Goal: Navigation & Orientation: Find specific page/section

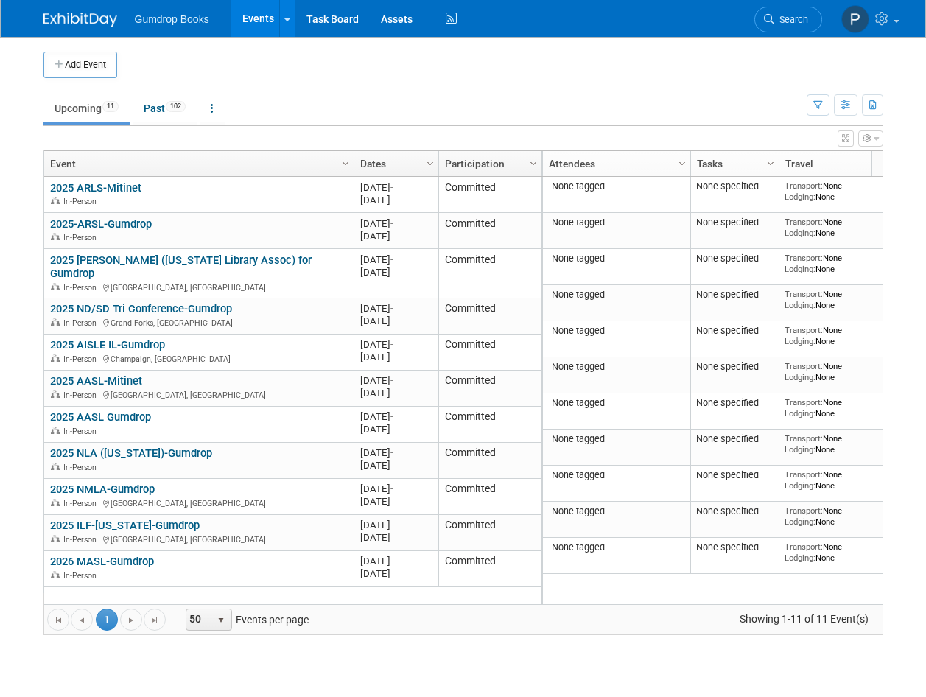
click at [234, 259] on link "2025 [PERSON_NAME] ([US_STATE] Library Assoc) for Gumdrop" at bounding box center [181, 267] width 262 height 27
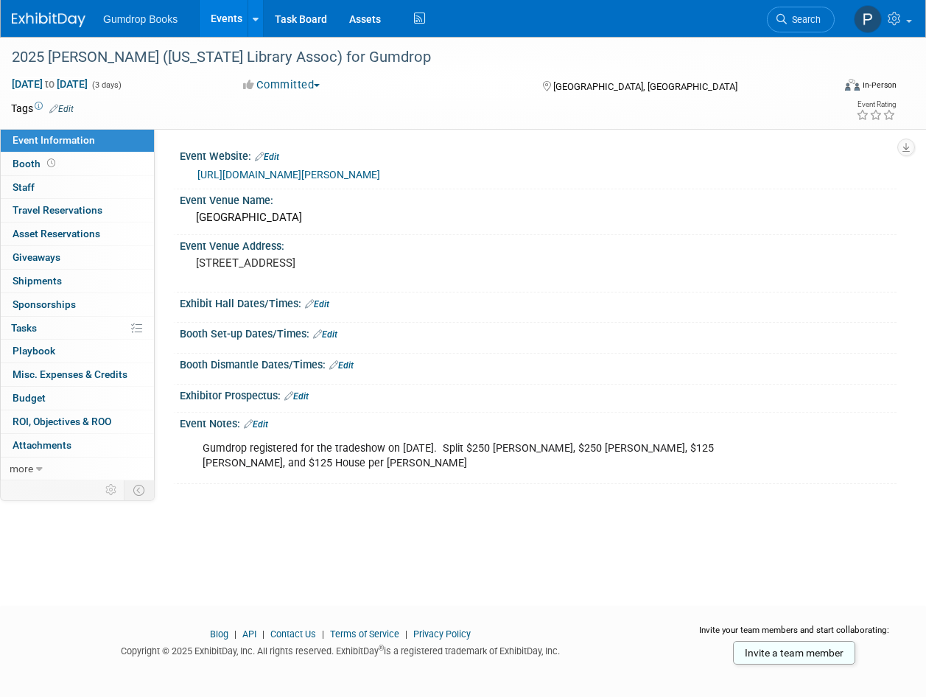
click at [262, 424] on link "Edit" at bounding box center [256, 424] width 24 height 10
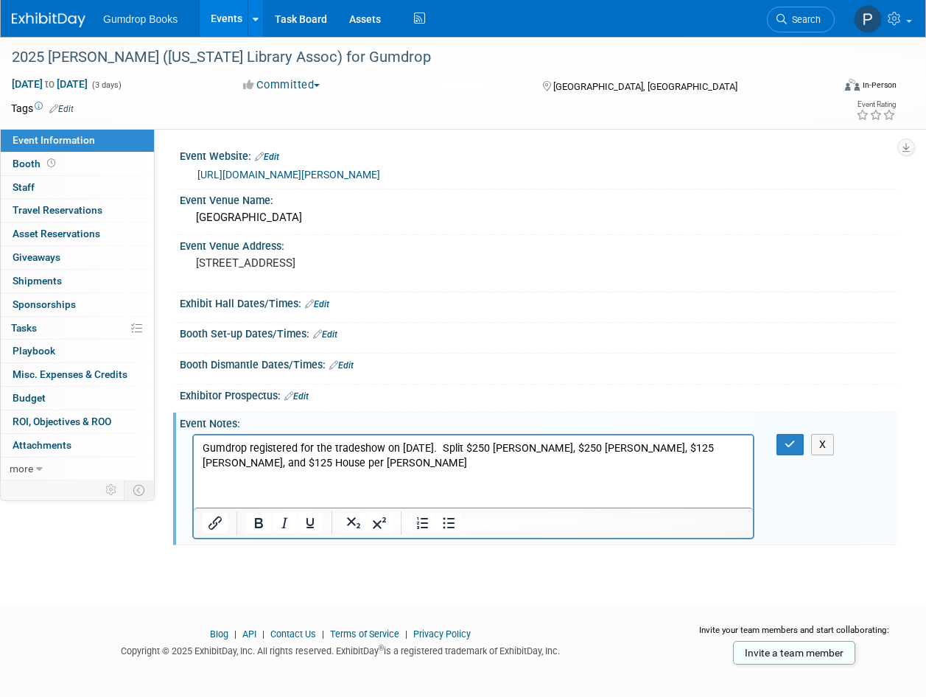
click at [371, 461] on p "Gumdrop registered for the tradeshow on 6/13/25. Split $250 Kim McCain, $250 Ca…" at bounding box center [474, 455] width 542 height 29
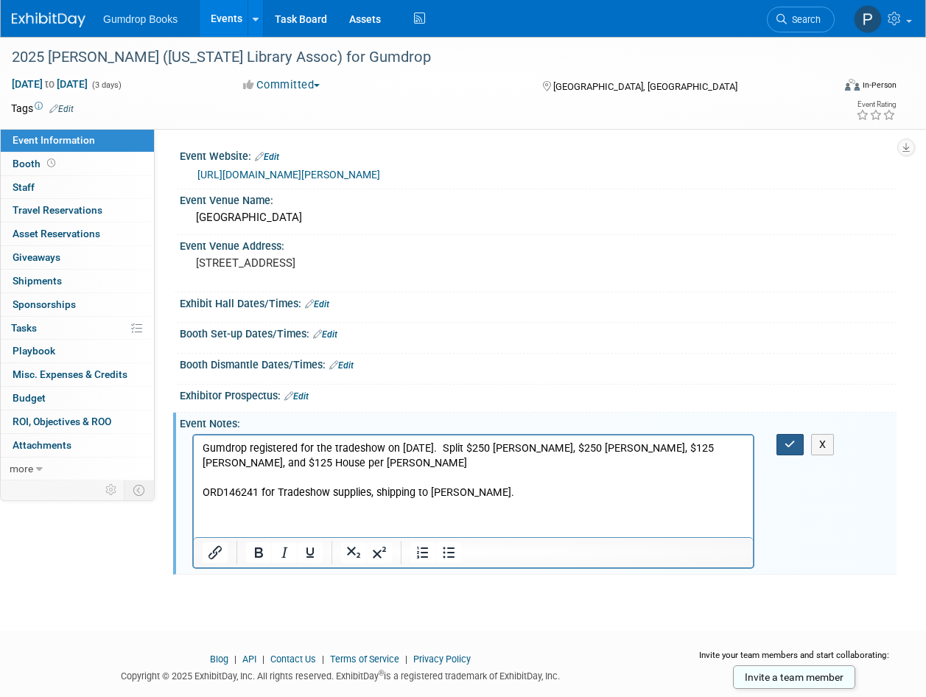
click at [792, 447] on icon "button" at bounding box center [790, 444] width 11 height 10
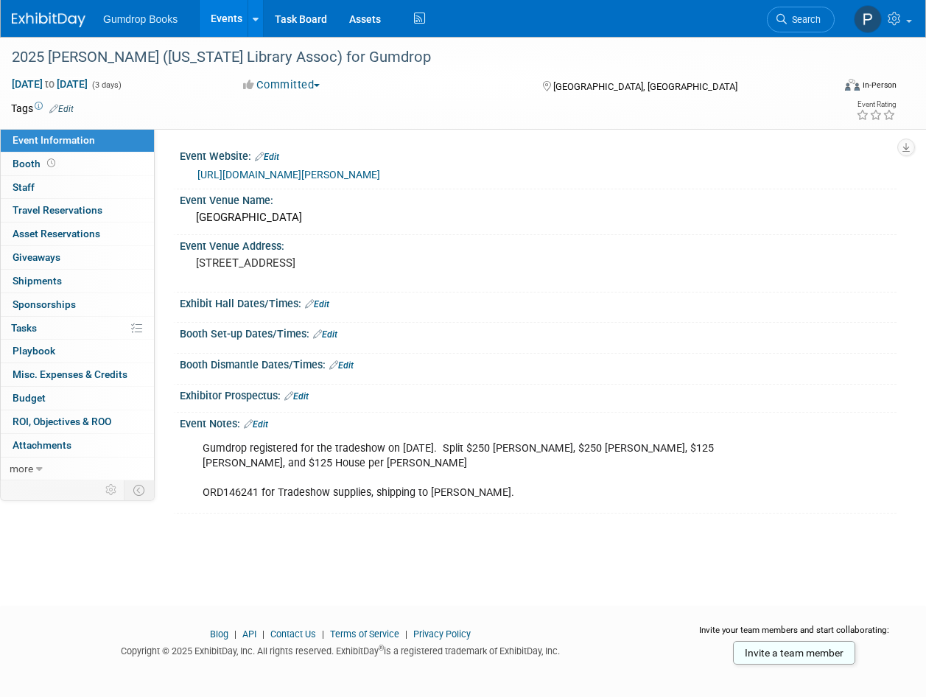
click at [276, 169] on link "https://www.iowalibraryassociation.org/event-list#%21event/2025/10/1/ila-annual…" at bounding box center [289, 175] width 183 height 12
click at [24, 14] on img at bounding box center [49, 20] width 74 height 15
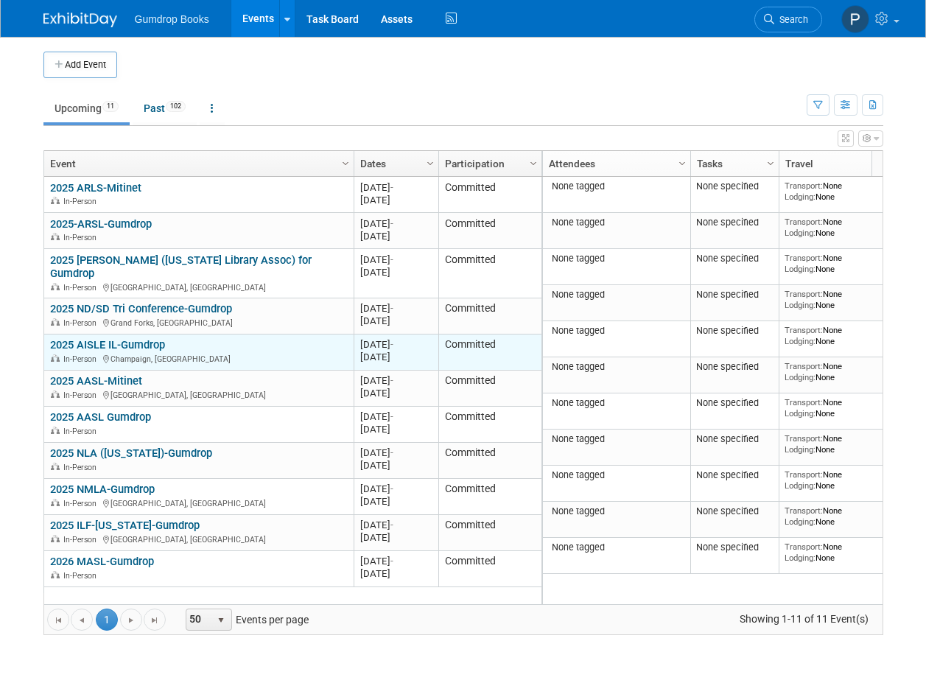
click at [122, 338] on link "2025 AISLE IL-Gumdrop" at bounding box center [107, 344] width 115 height 13
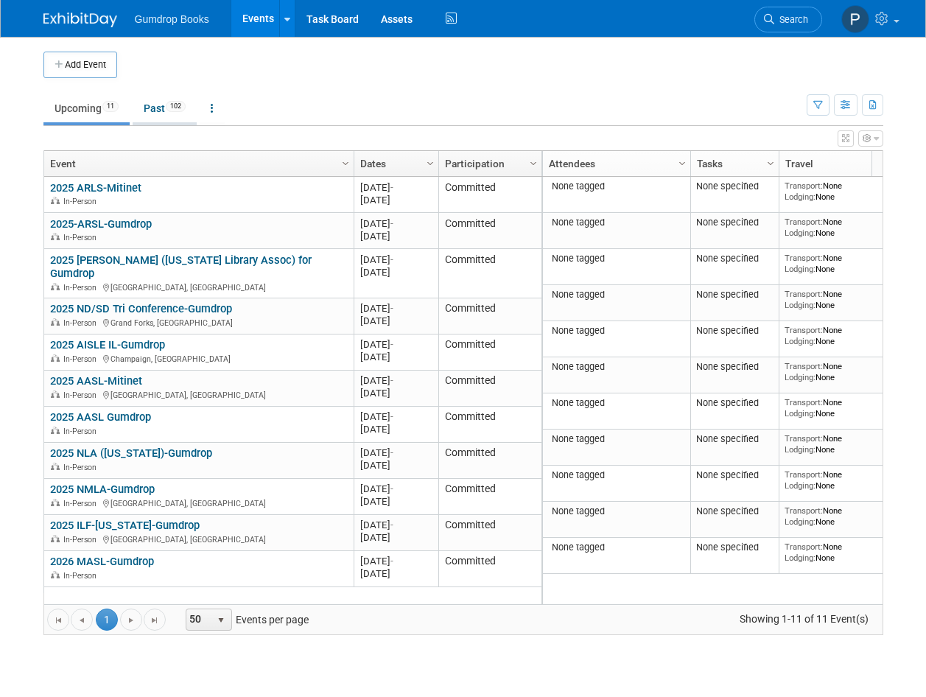
click at [153, 111] on link "Past 102" at bounding box center [165, 108] width 64 height 28
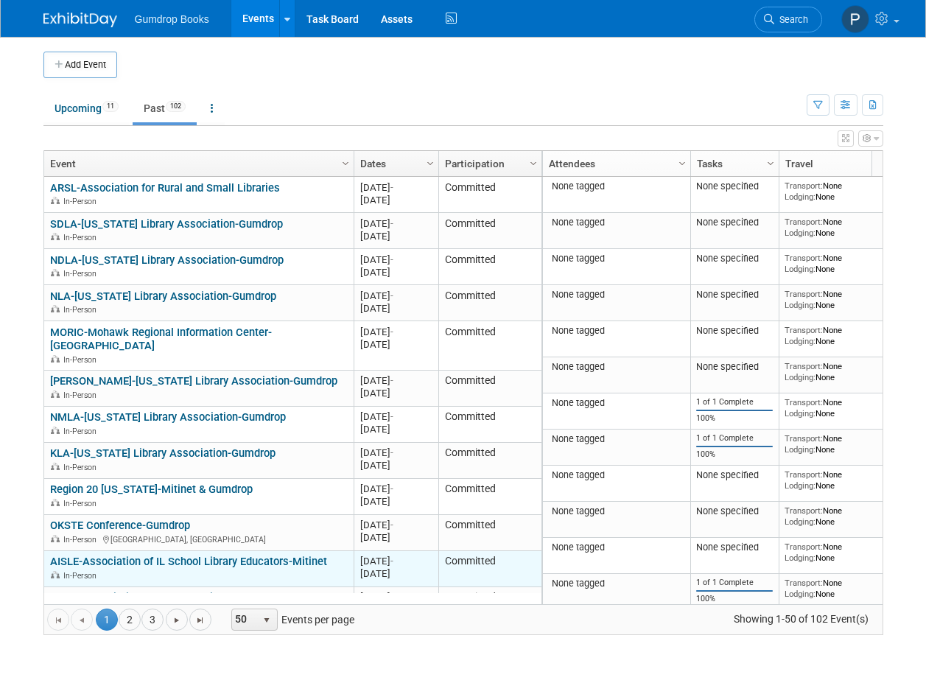
click at [174, 555] on link "AISLE-Association of IL School Library Educators-Mitinet" at bounding box center [188, 561] width 277 height 13
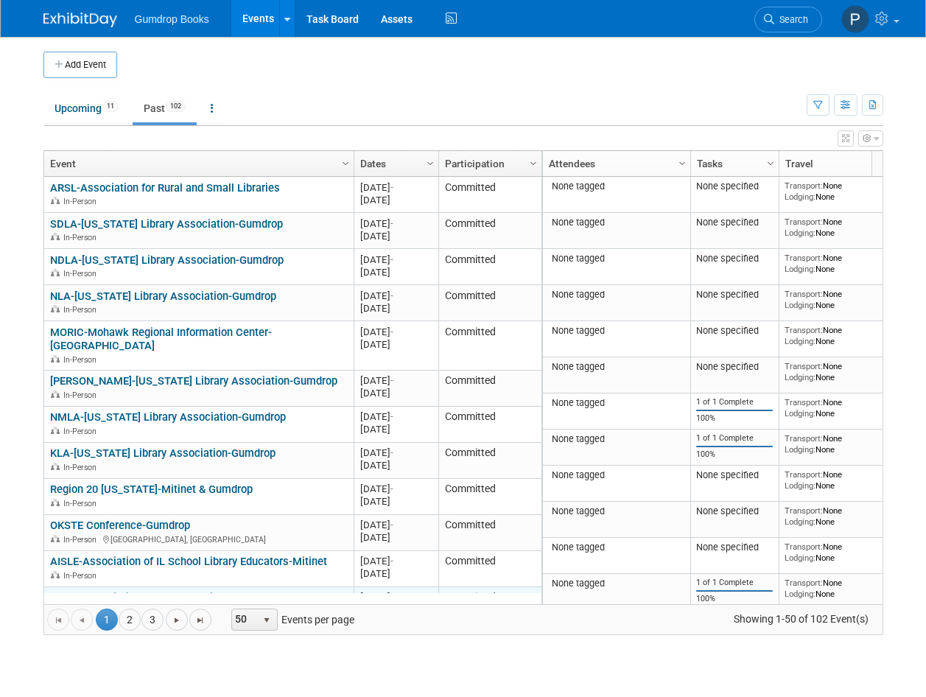
click at [231, 591] on link "AISLE-Association of IL School Library Educators-Gumdrop" at bounding box center [193, 597] width 287 height 13
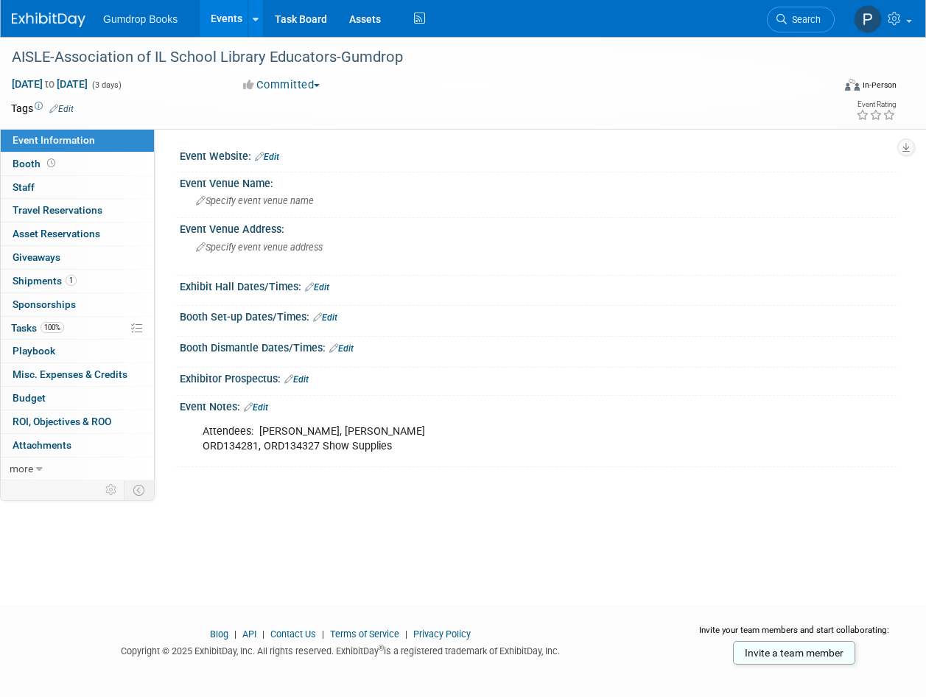
click at [34, 14] on img at bounding box center [49, 20] width 74 height 15
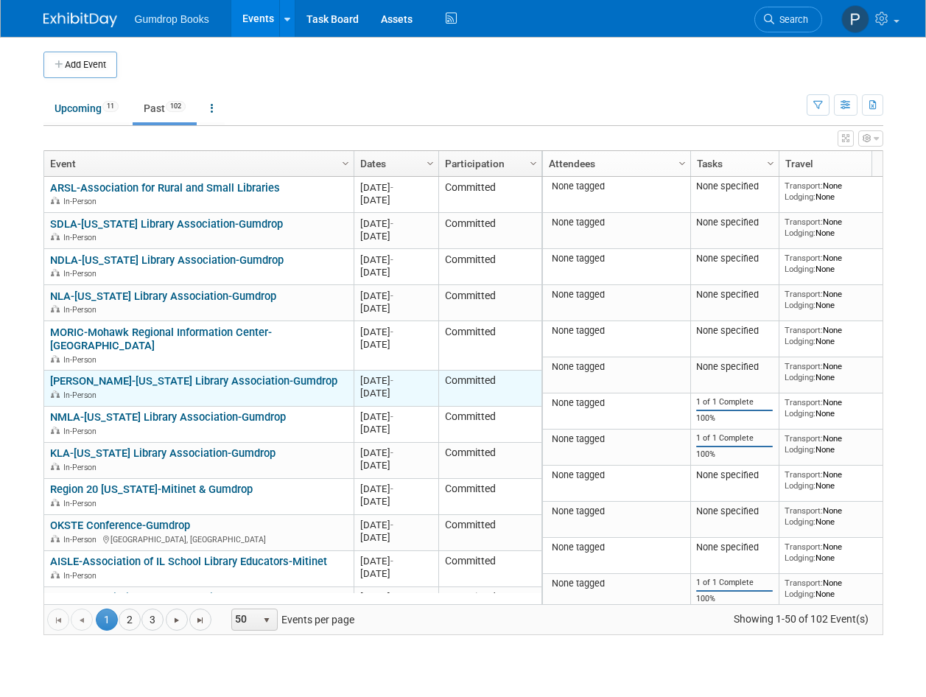
click at [321, 388] on div "In-Person" at bounding box center [198, 394] width 297 height 13
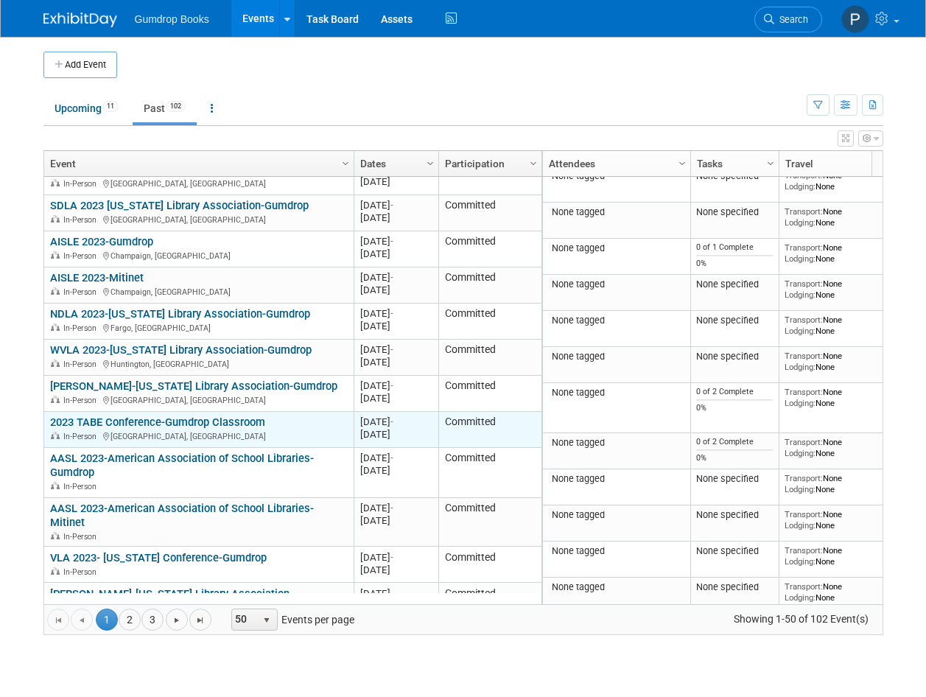
scroll to position [1436, 0]
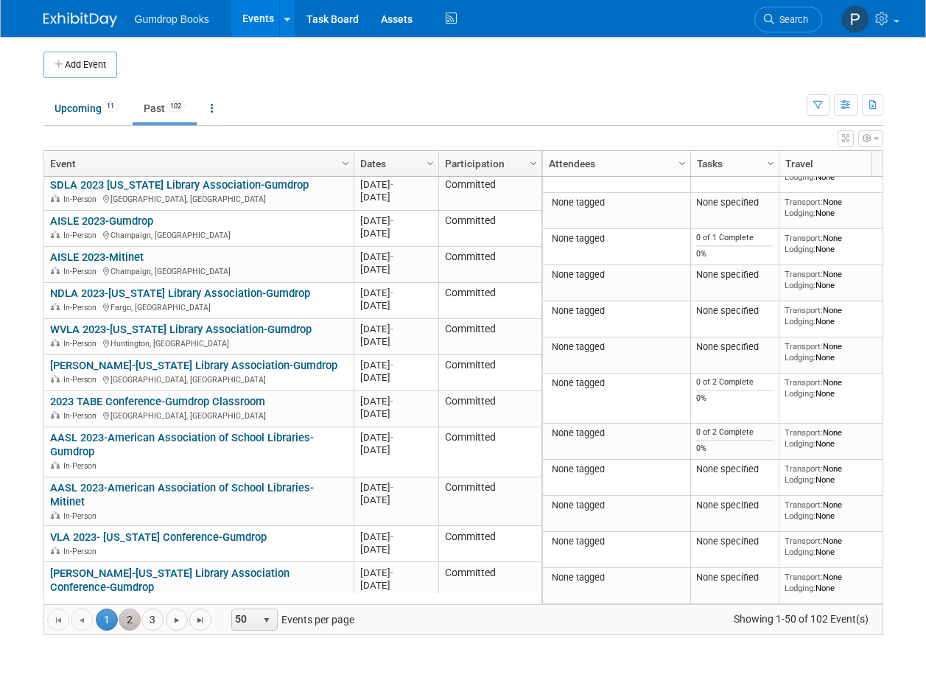
click at [125, 615] on link "2" at bounding box center [130, 620] width 22 height 22
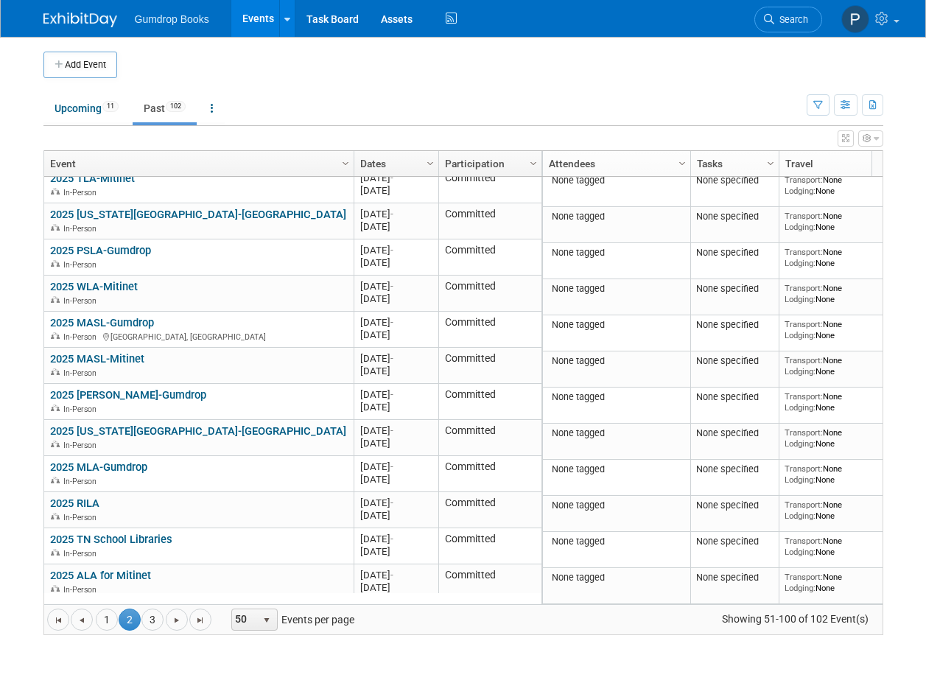
scroll to position [1417, 0]
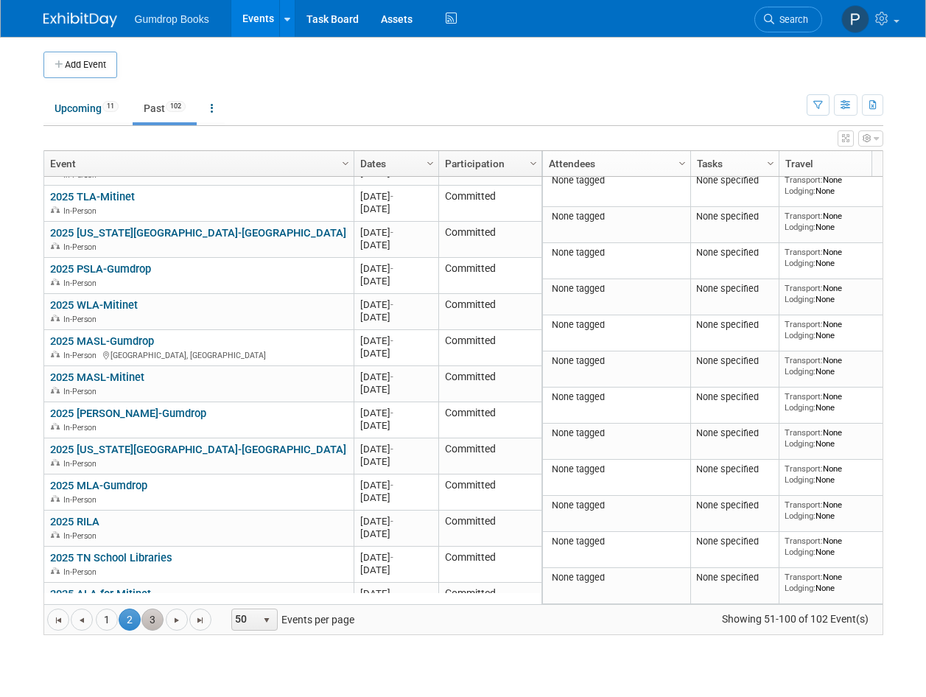
click at [153, 615] on link "3" at bounding box center [153, 620] width 22 height 22
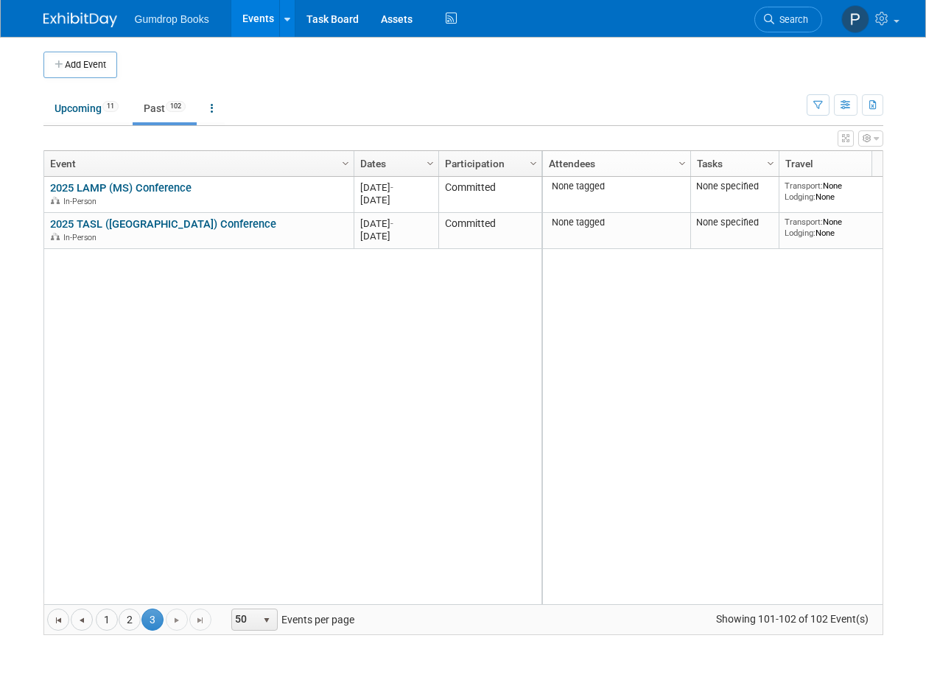
scroll to position [0, 0]
click at [130, 615] on link "2" at bounding box center [130, 620] width 22 height 22
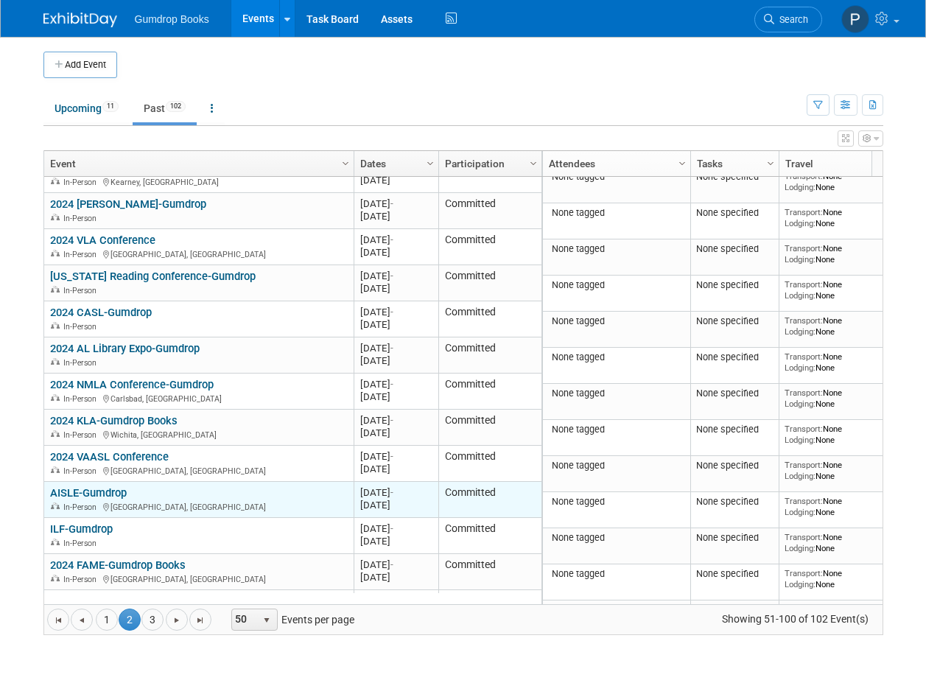
click at [95, 486] on link "AISLE-Gumdrop" at bounding box center [88, 492] width 77 height 13
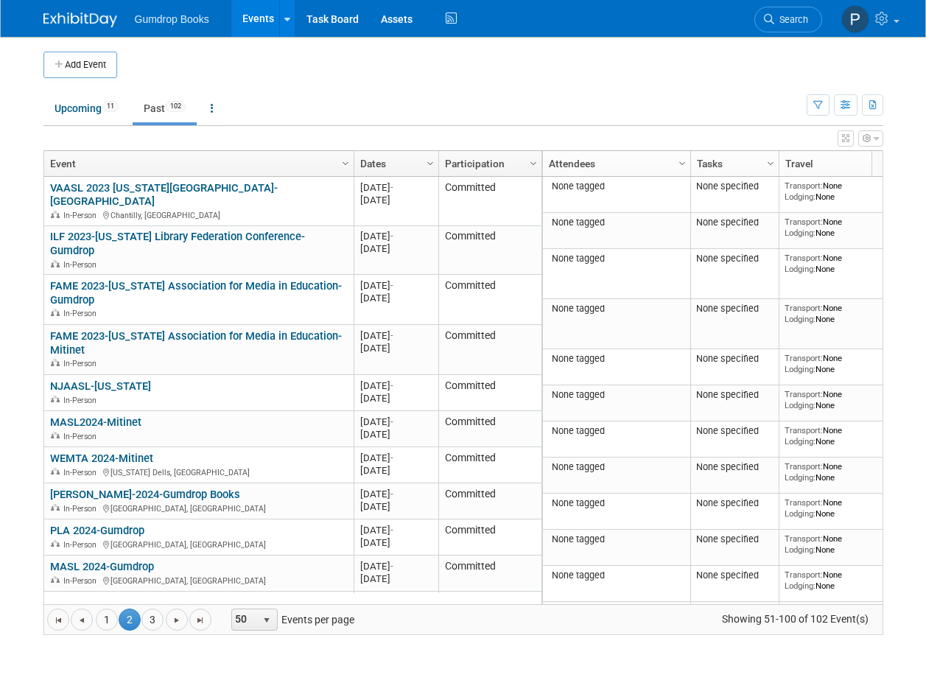
click at [414, 97] on ul "Upcoming 11 Past 102 All Events 113 Past and Upcoming Grouped Annually Events g…" at bounding box center [425, 109] width 764 height 33
click at [81, 14] on img at bounding box center [80, 20] width 74 height 15
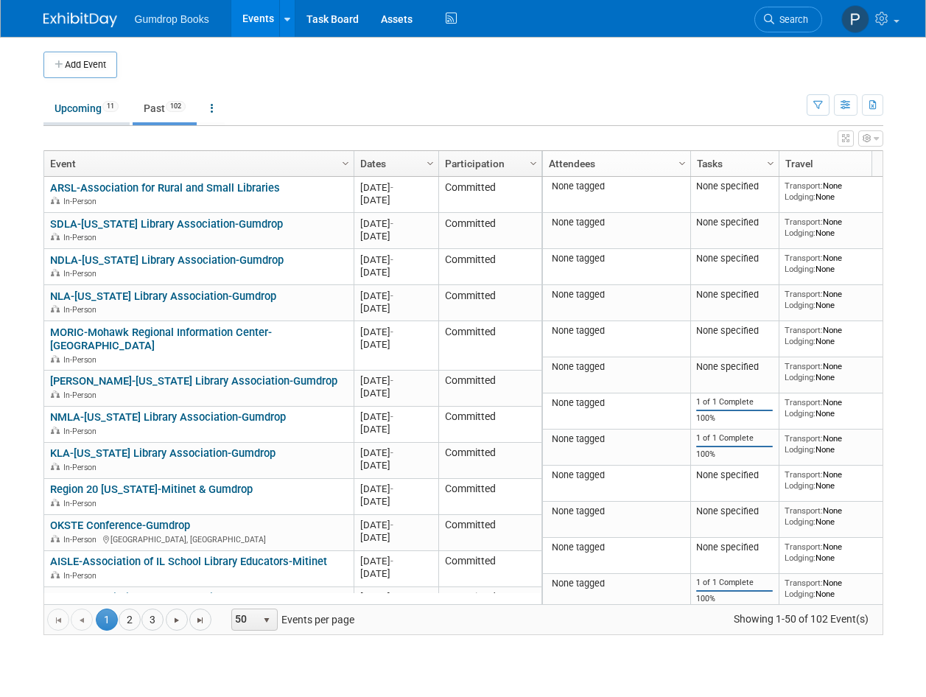
click at [69, 108] on link "Upcoming 11" at bounding box center [86, 108] width 86 height 28
click at [66, 108] on link "Upcoming 11" at bounding box center [86, 108] width 86 height 28
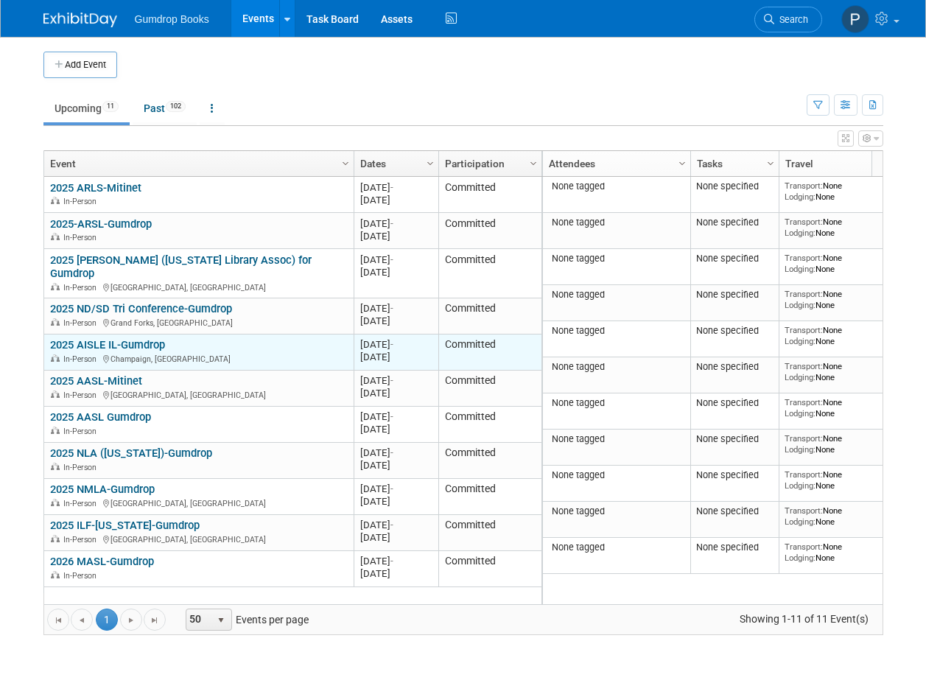
click at [200, 338] on div "2025 AISLE IL-Gumdrop In-Person Champaign, IL" at bounding box center [198, 351] width 297 height 26
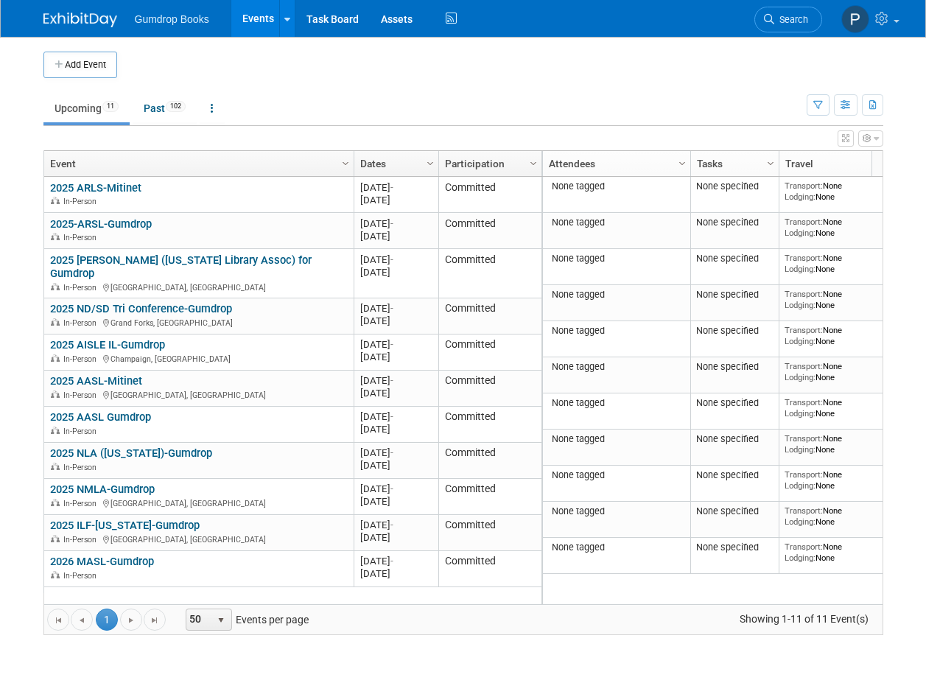
click at [55, 19] on img at bounding box center [80, 20] width 74 height 15
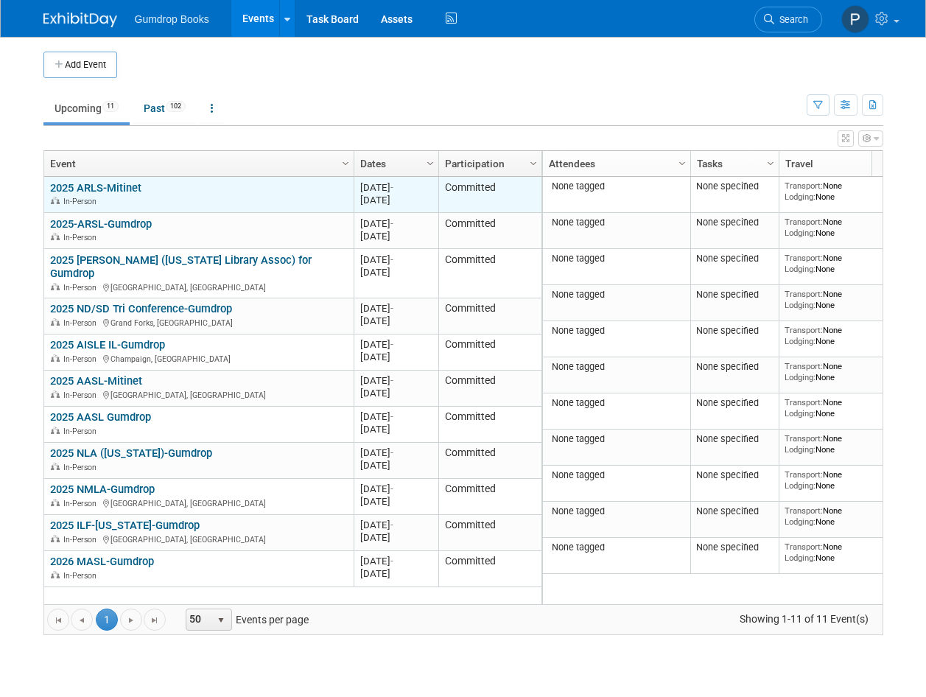
click at [117, 183] on link "2025 ARLS-Mitinet" at bounding box center [95, 187] width 91 height 13
